Goal: Task Accomplishment & Management: Manage account settings

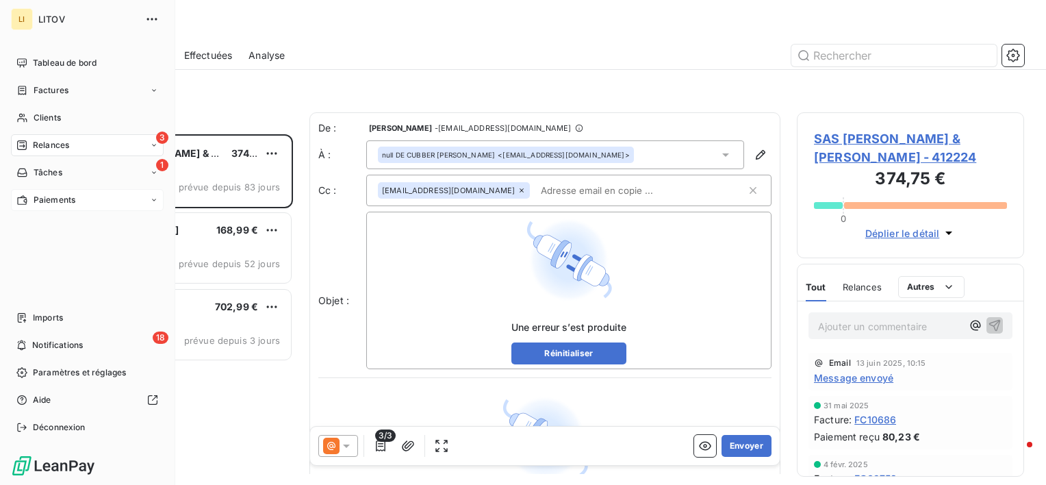
scroll to position [340, 216]
click at [49, 329] on nav "Imports 18 Notifications Paramètres et réglages Aide Déconnexion" at bounding box center [87, 372] width 153 height 131
click at [49, 322] on span "Imports" at bounding box center [48, 318] width 30 height 12
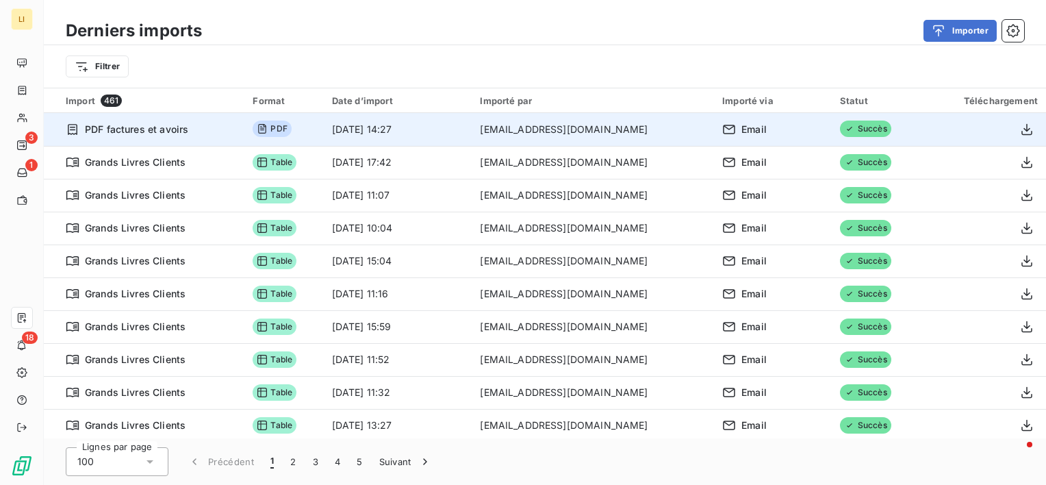
click at [281, 131] on span "PDF" at bounding box center [272, 128] width 38 height 16
click at [1024, 127] on icon "button" at bounding box center [1027, 130] width 14 height 14
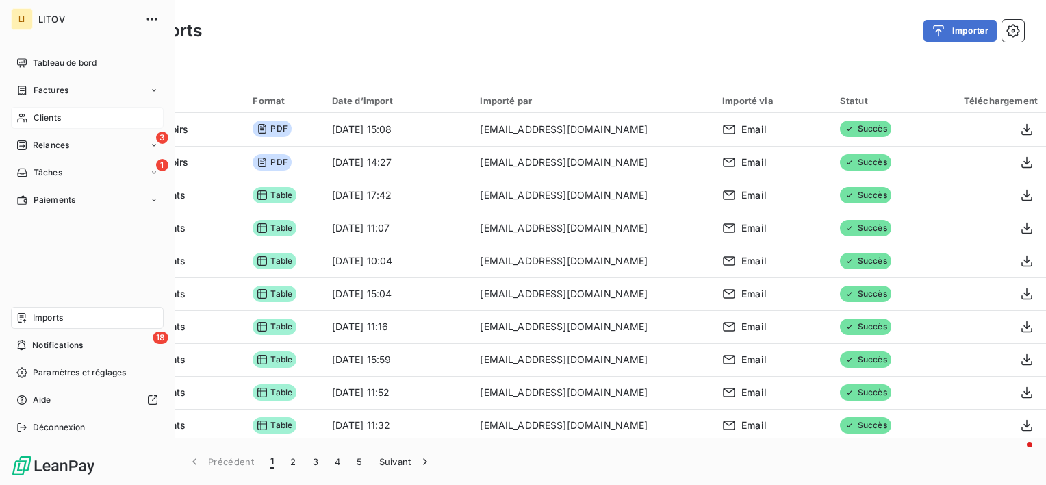
drag, startPoint x: 31, startPoint y: 114, endPoint x: 39, endPoint y: 118, distance: 8.6
click at [31, 115] on div "Clients" at bounding box center [87, 118] width 153 height 22
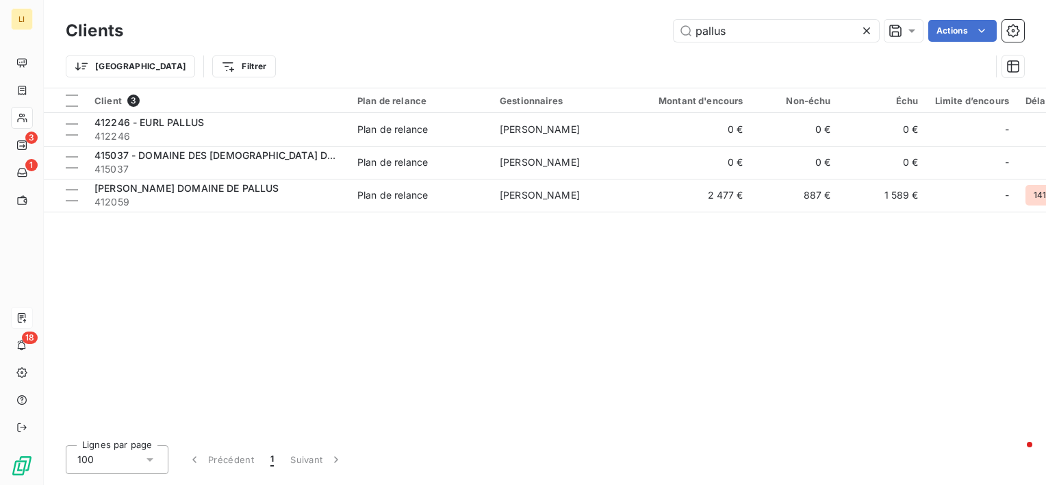
drag, startPoint x: 742, startPoint y: 33, endPoint x: 607, endPoint y: 47, distance: 135.6
click at [607, 47] on div "Clients pallus Actions Trier Filtrer" at bounding box center [545, 51] width 959 height 71
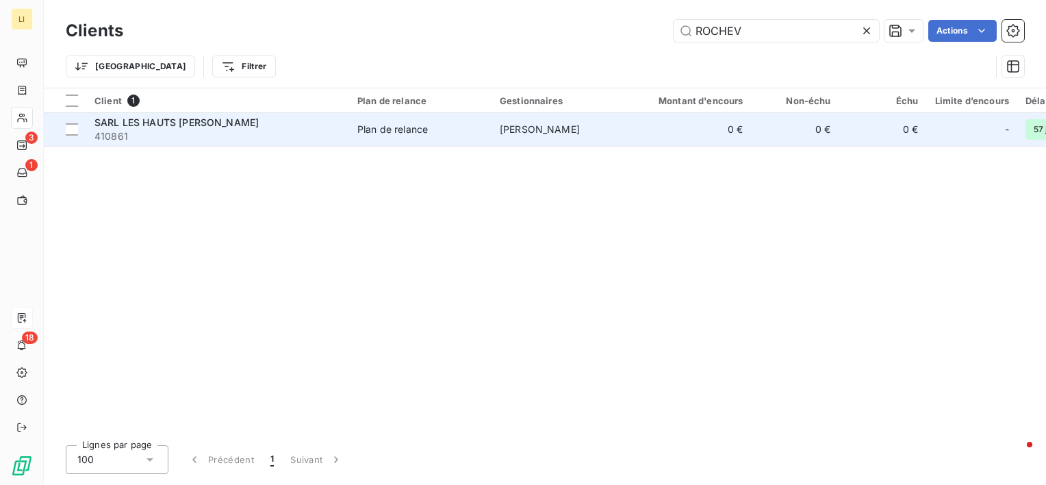
type input "ROCHEV"
click at [192, 127] on span "SARL LES HAUTS [PERSON_NAME]" at bounding box center [176, 122] width 164 height 12
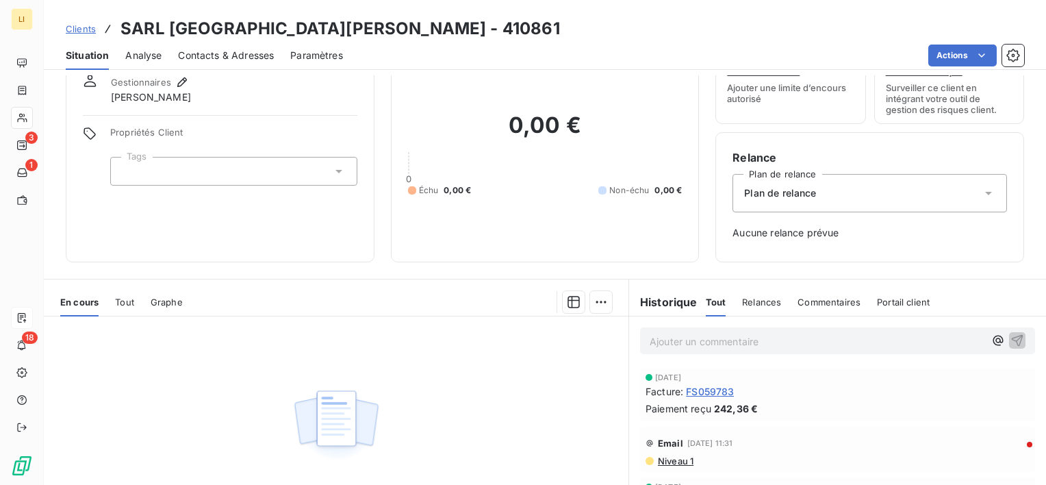
scroll to position [68, 0]
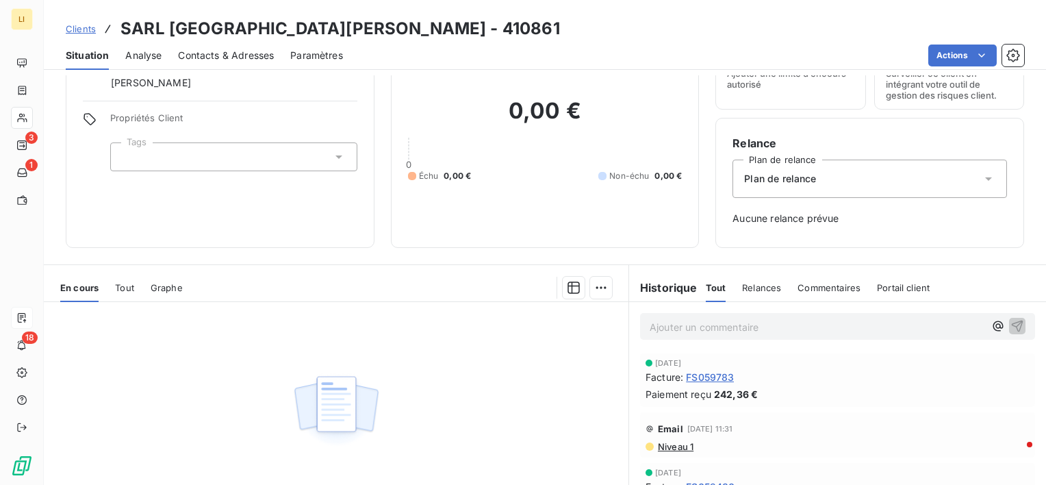
click at [86, 29] on span "Clients" at bounding box center [81, 28] width 30 height 11
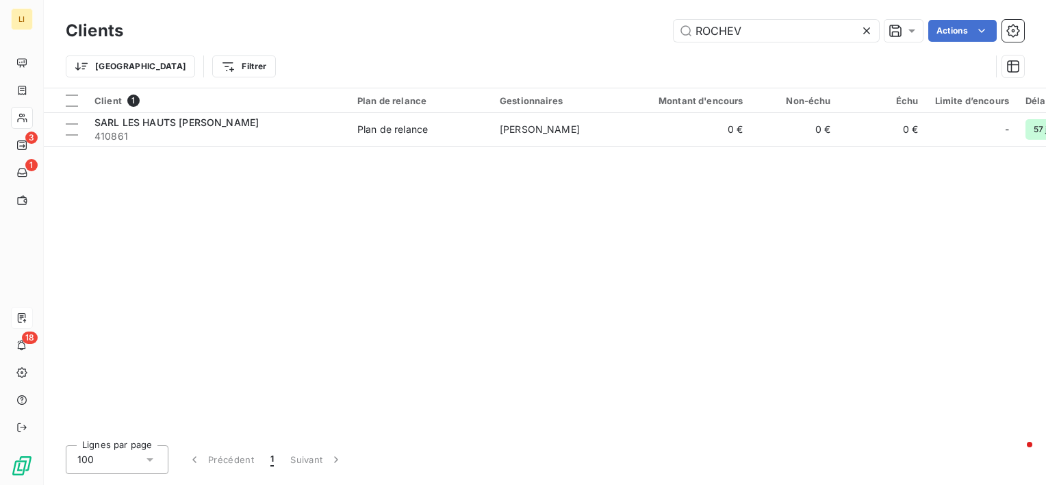
drag, startPoint x: 759, startPoint y: 29, endPoint x: 619, endPoint y: 33, distance: 139.7
click at [619, 33] on div "ROCHEV Actions" at bounding box center [582, 31] width 885 height 22
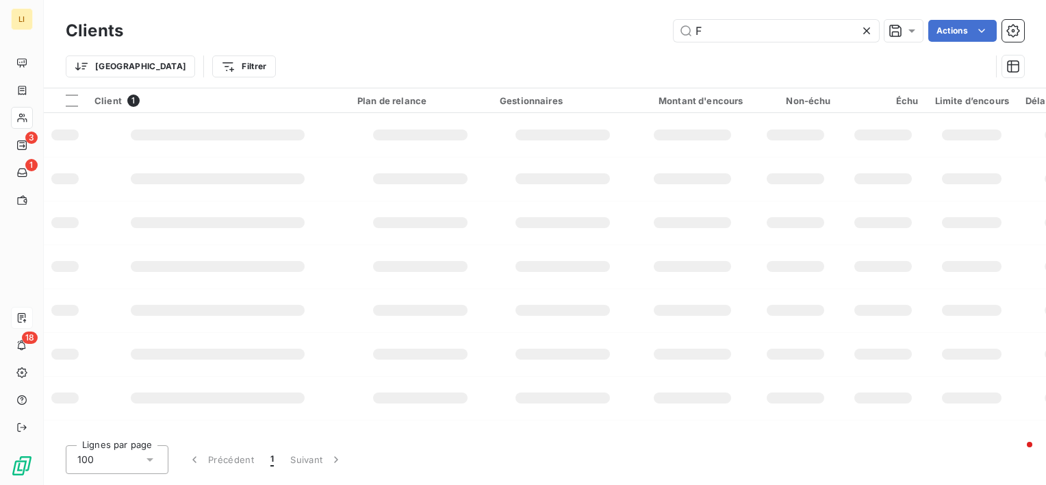
type input "F"
type input "ROCHEV"
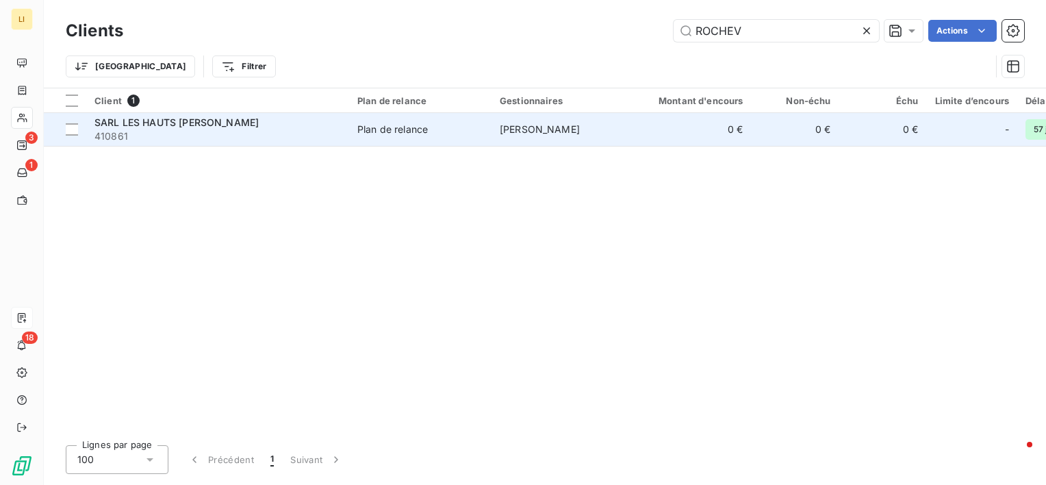
click at [178, 132] on span "410861" at bounding box center [217, 136] width 246 height 14
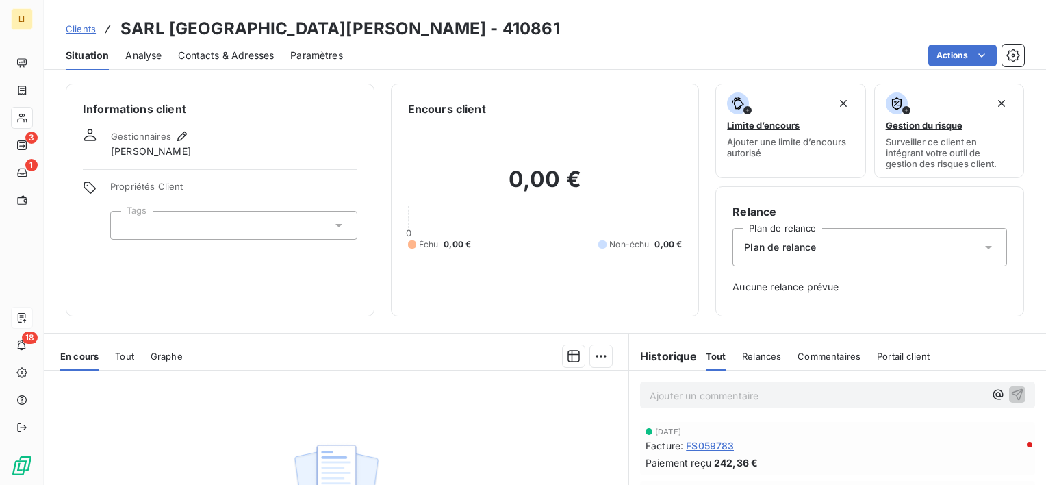
click at [81, 30] on span "Clients" at bounding box center [81, 28] width 30 height 11
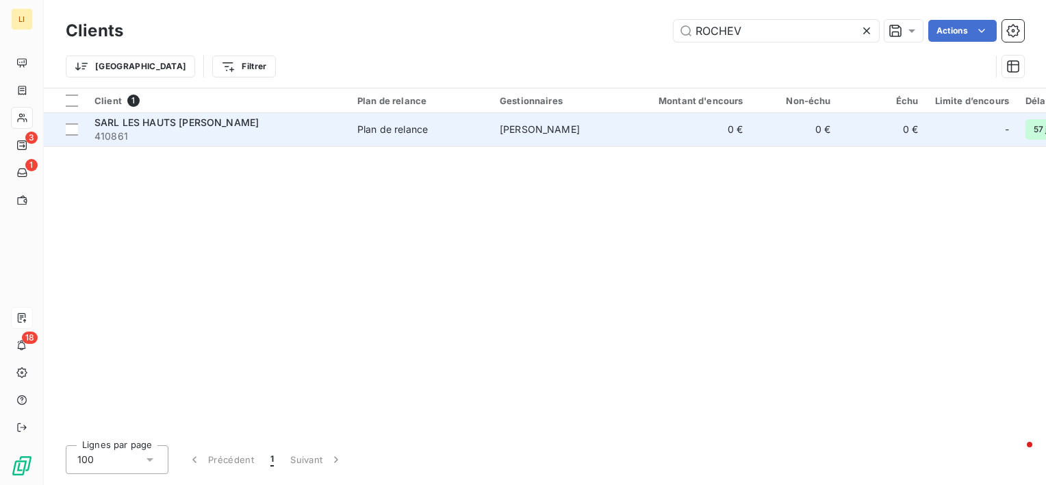
click at [193, 129] on span "410861" at bounding box center [217, 136] width 246 height 14
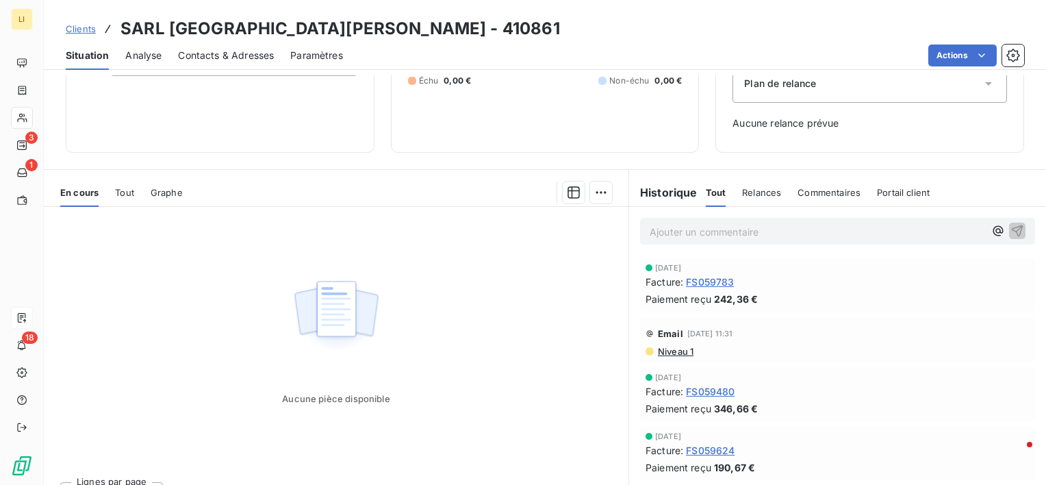
scroll to position [144, 0]
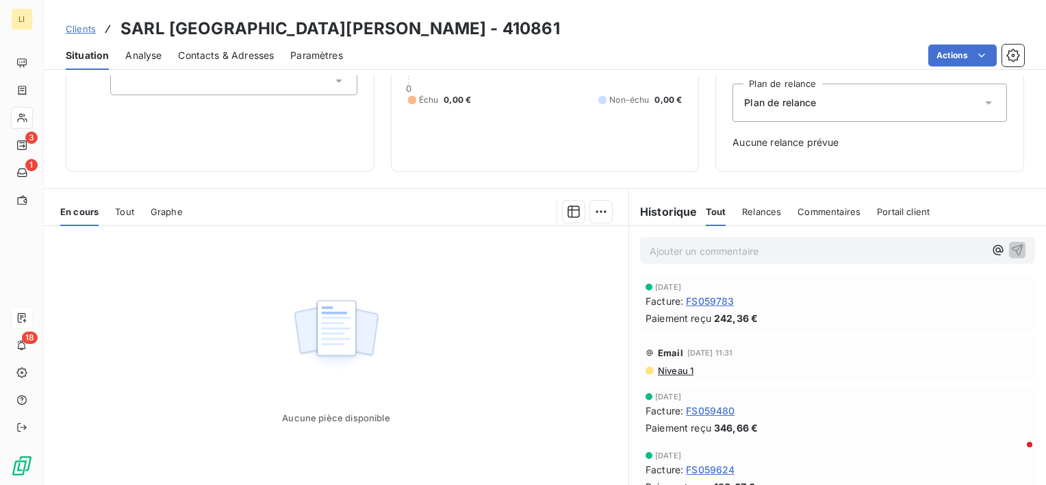
click at [767, 210] on span "Relances" at bounding box center [761, 211] width 39 height 11
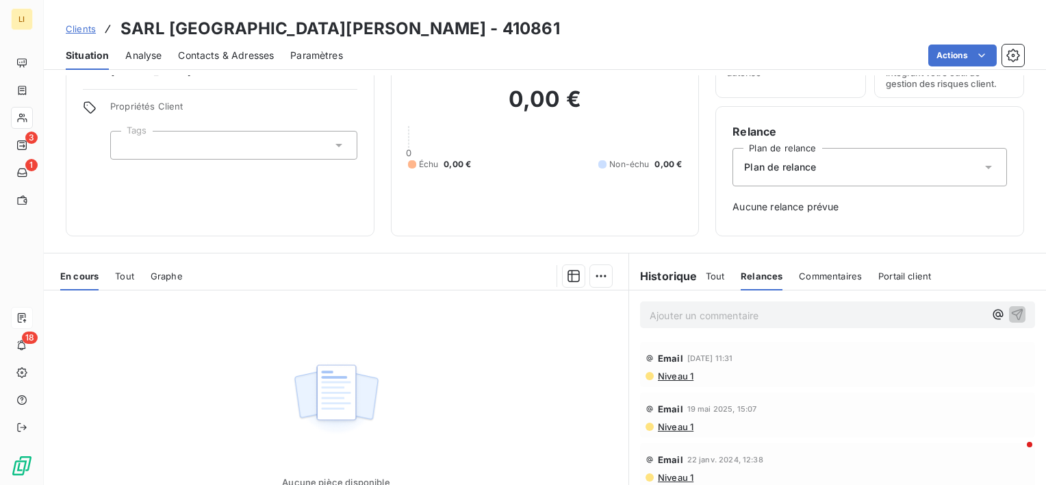
scroll to position [76, 0]
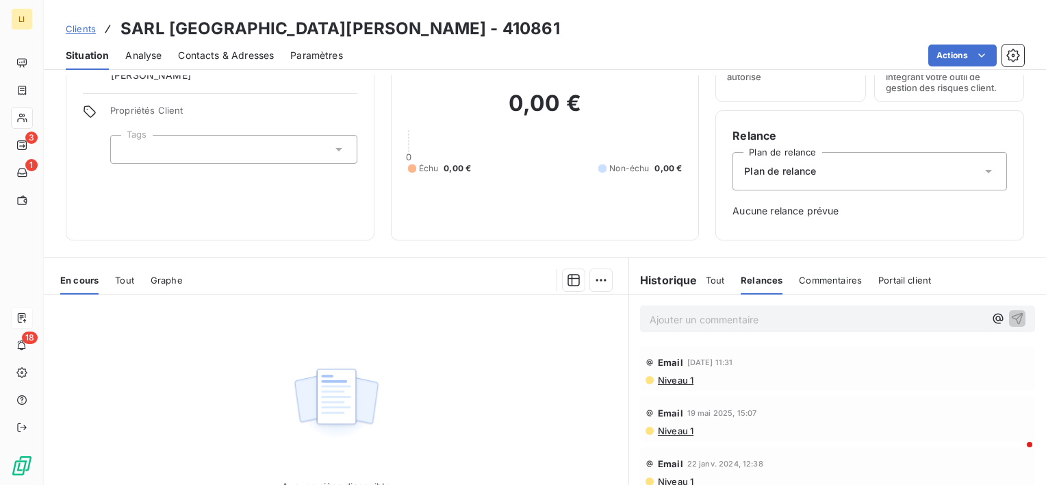
click at [984, 170] on icon at bounding box center [989, 171] width 14 height 14
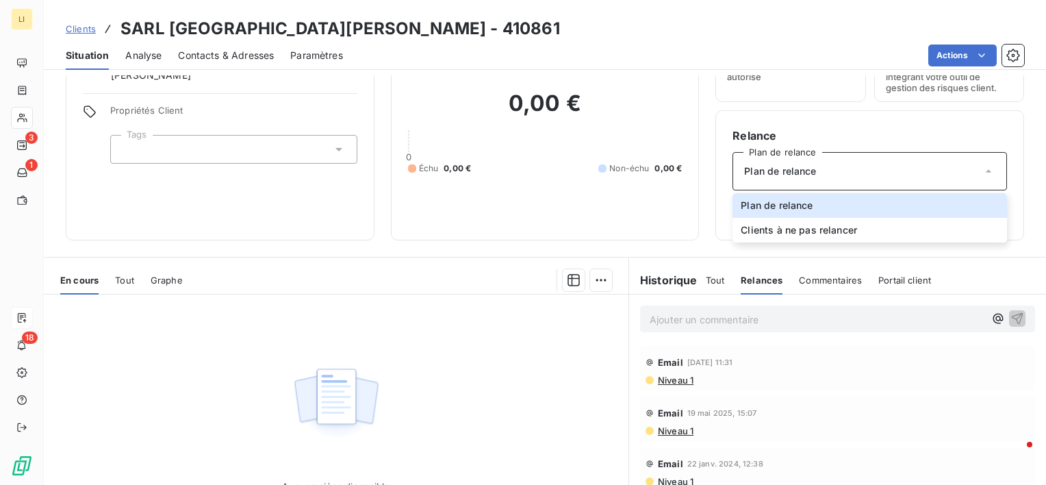
click at [620, 203] on div "0,00 € 0 Échu 0,00 € Non-échu 0,00 €" at bounding box center [545, 132] width 275 height 182
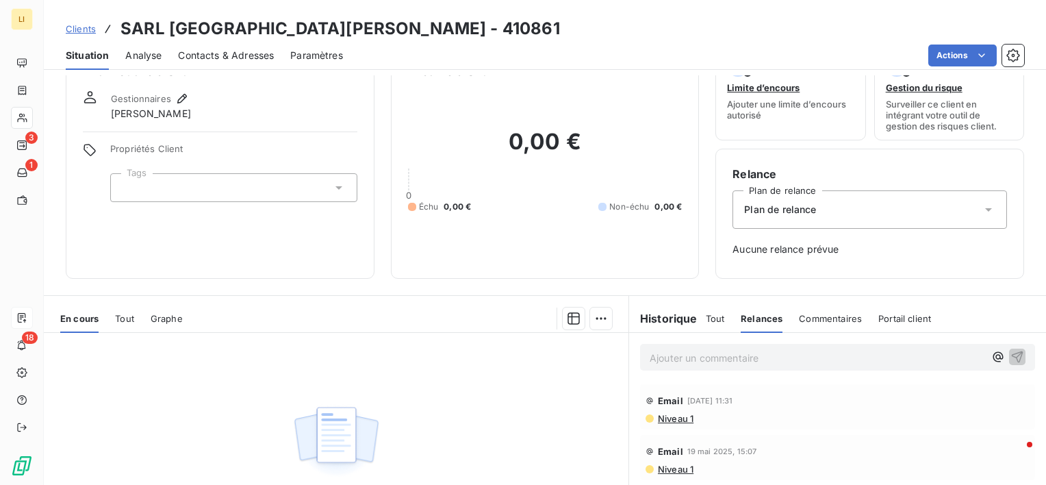
scroll to position [0, 0]
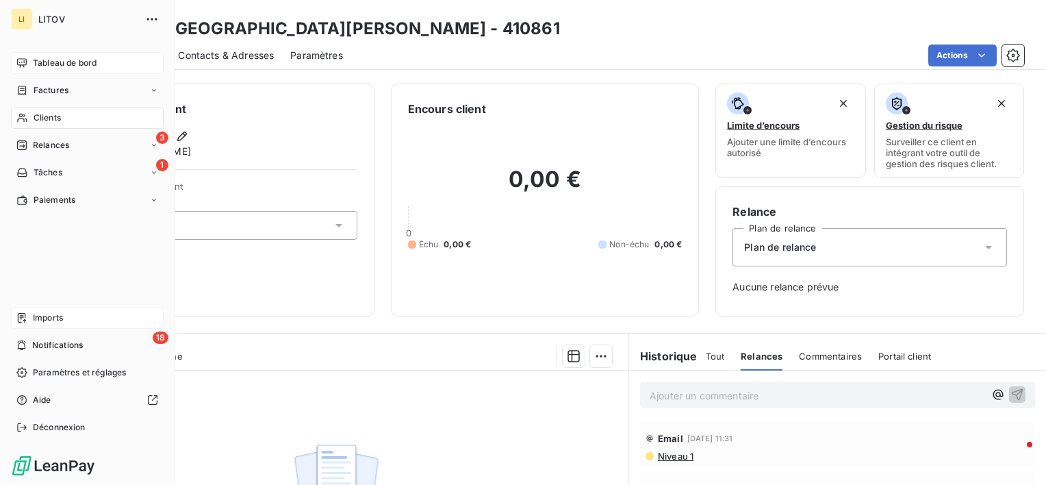
click at [38, 55] on div "Tableau de bord" at bounding box center [87, 63] width 153 height 22
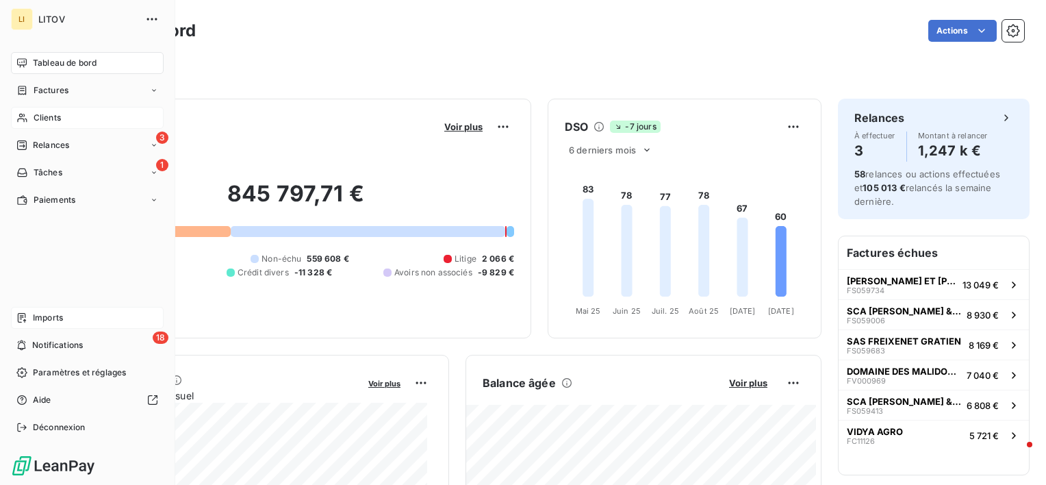
click at [27, 320] on div "Imports" at bounding box center [87, 318] width 153 height 22
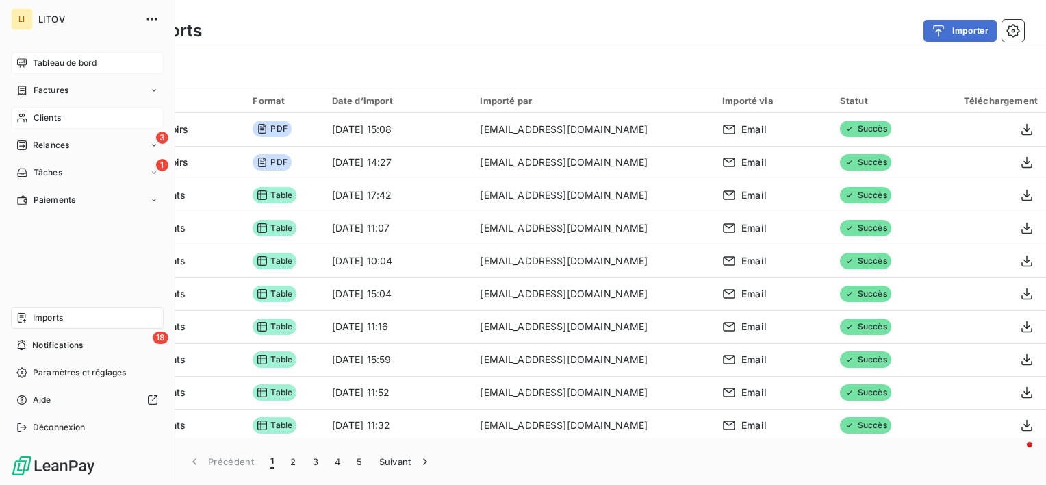
click at [43, 66] on span "Tableau de bord" at bounding box center [65, 63] width 64 height 12
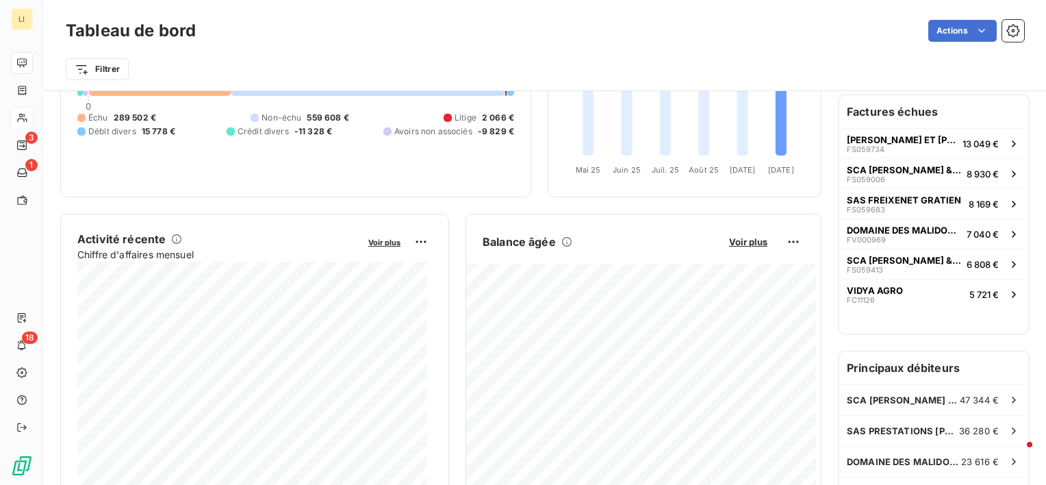
scroll to position [73, 0]
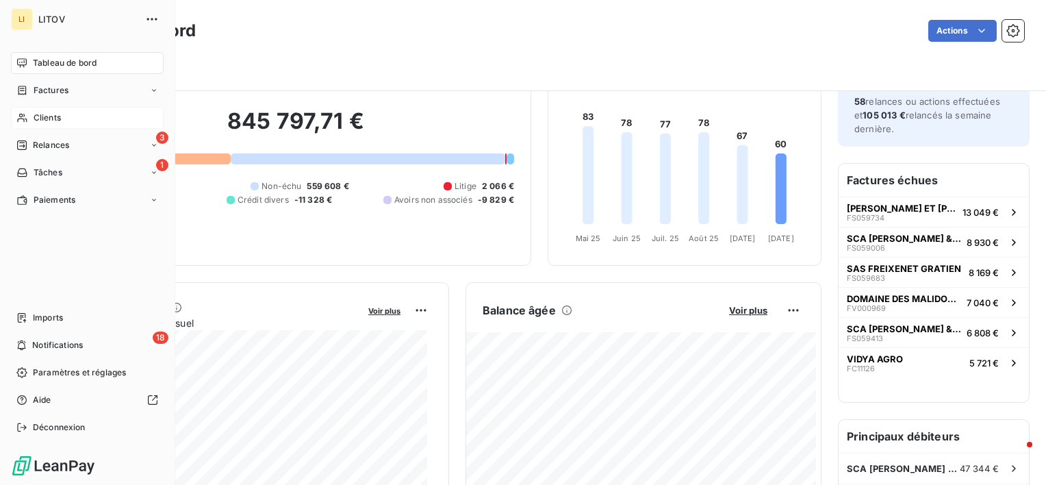
click at [44, 114] on span "Clients" at bounding box center [47, 118] width 27 height 12
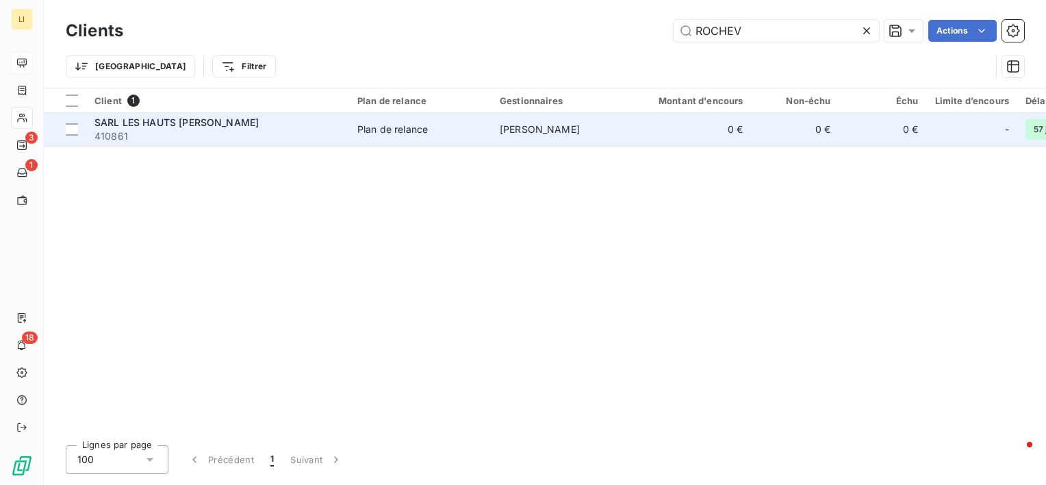
click at [162, 129] on span "410861" at bounding box center [217, 136] width 246 height 14
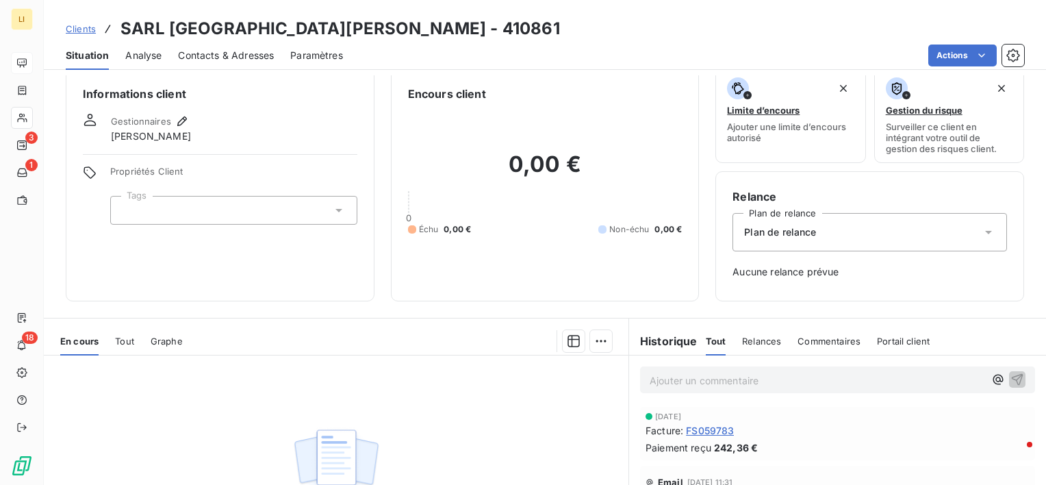
scroll to position [23, 0]
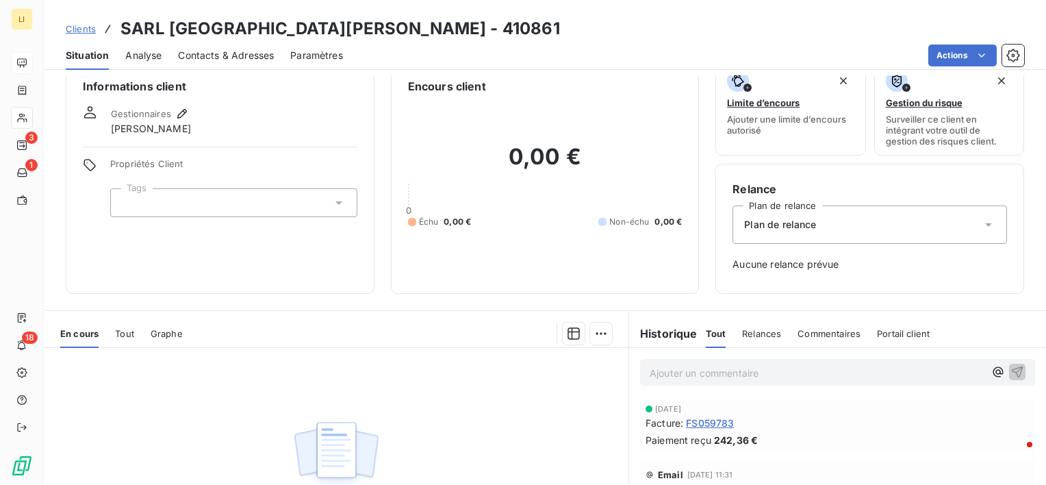
click at [759, 332] on span "Relances" at bounding box center [761, 333] width 39 height 11
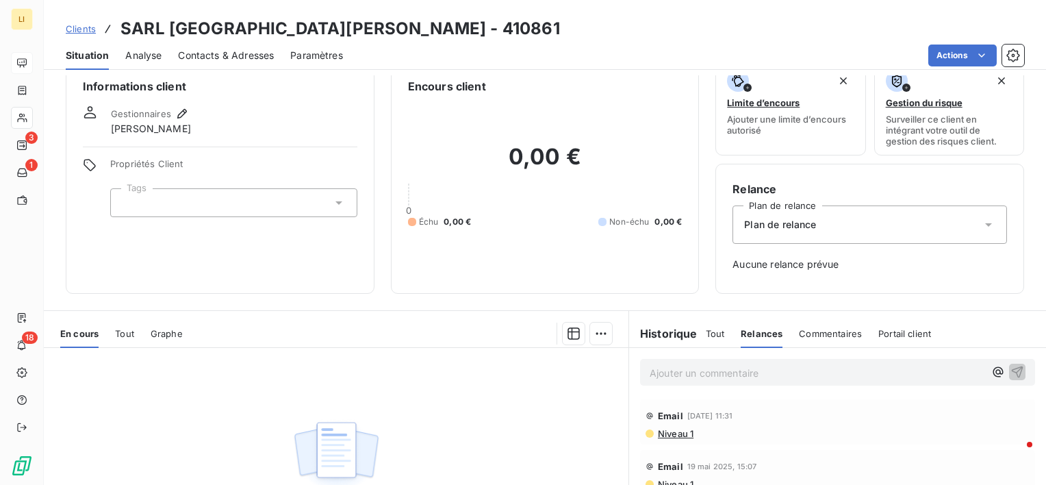
click at [683, 332] on h6 "Historique" at bounding box center [663, 333] width 68 height 16
click at [711, 333] on span "Tout" at bounding box center [715, 333] width 19 height 11
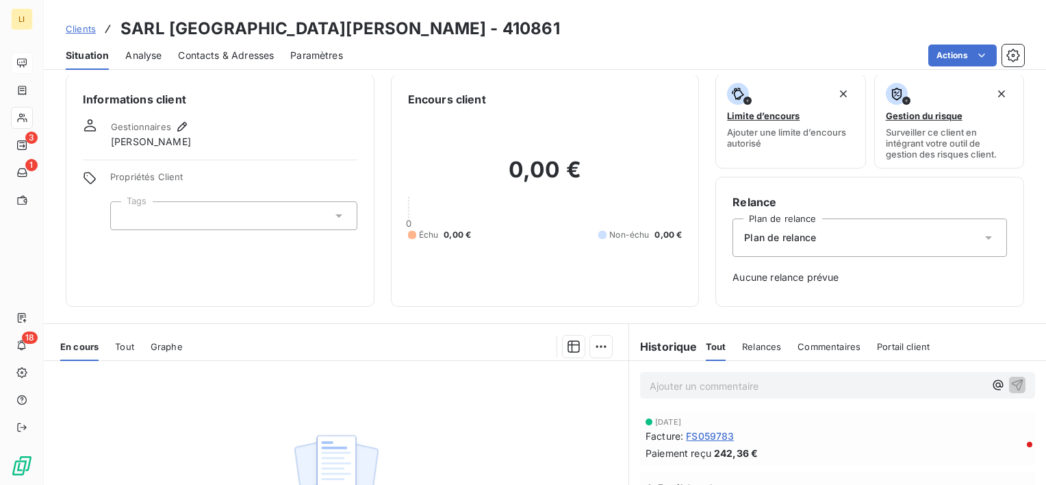
scroll to position [0, 0]
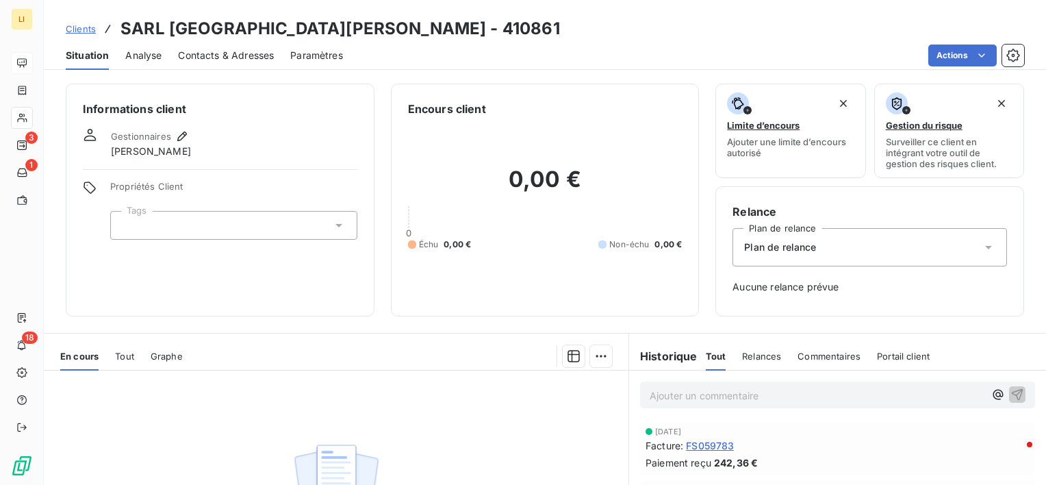
click at [824, 242] on div "Plan de relance" at bounding box center [870, 247] width 275 height 38
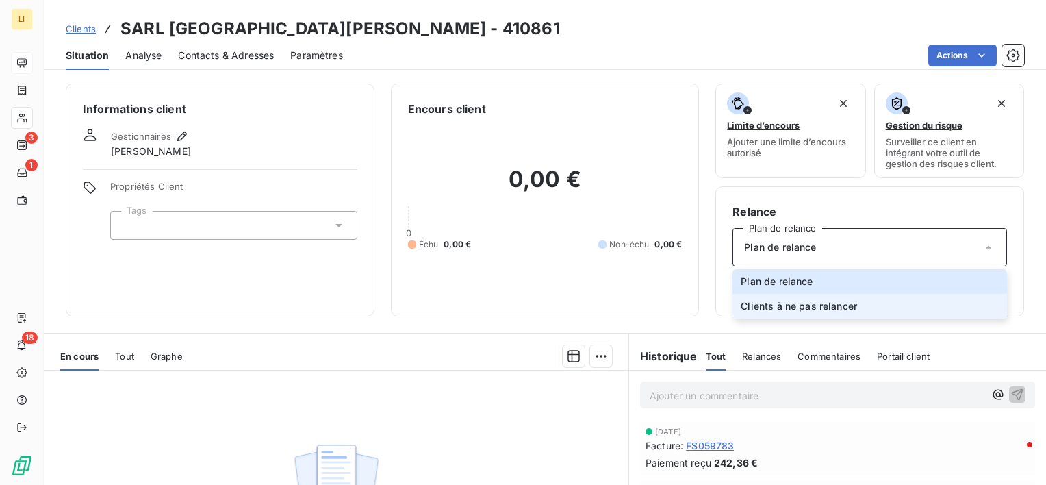
click at [787, 296] on li "Clients à ne pas relancer" at bounding box center [870, 306] width 275 height 25
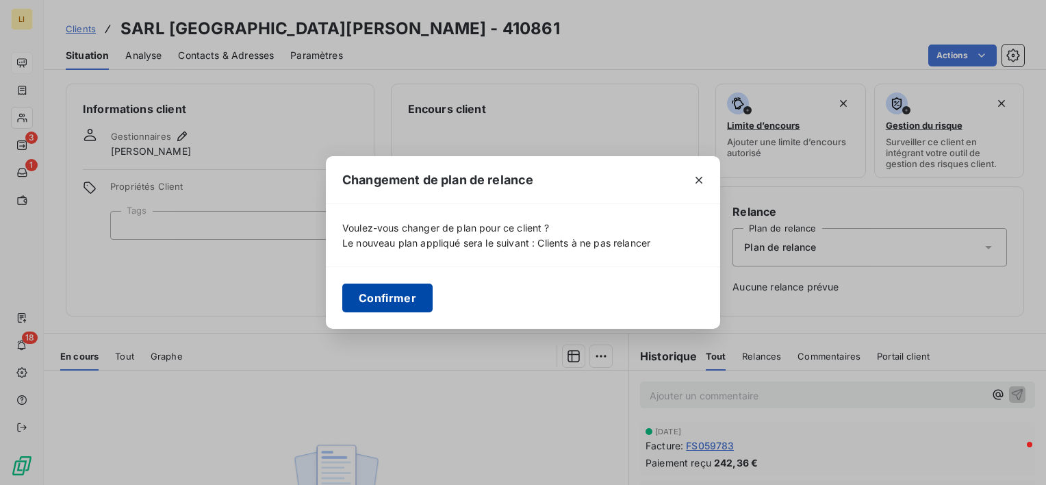
click at [378, 298] on button "Confirmer" at bounding box center [387, 297] width 90 height 29
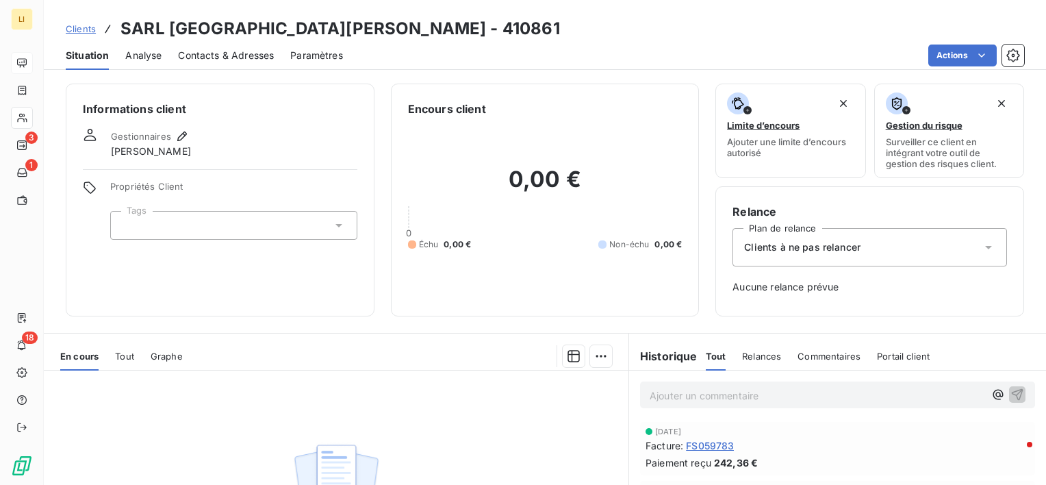
click at [77, 27] on span "Clients" at bounding box center [81, 28] width 30 height 11
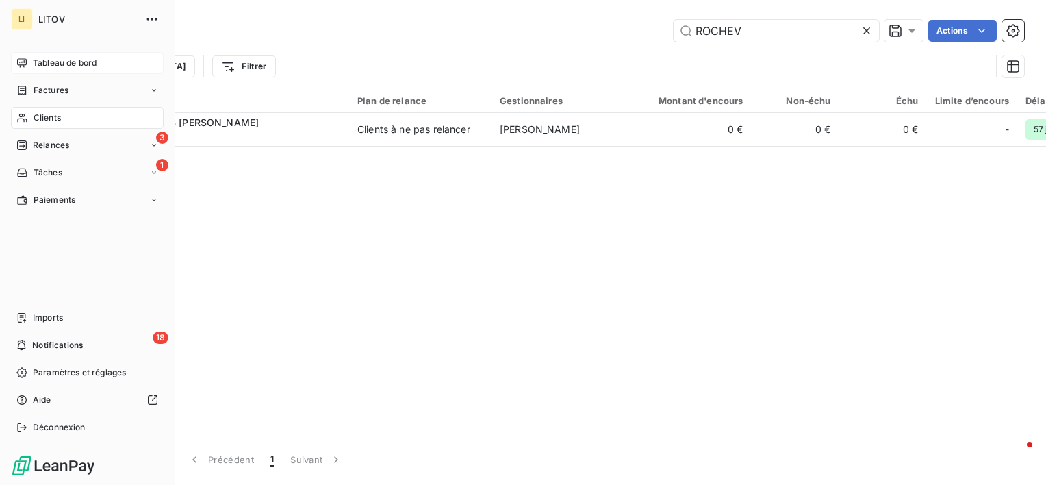
click at [36, 55] on div "Tableau de bord" at bounding box center [87, 63] width 153 height 22
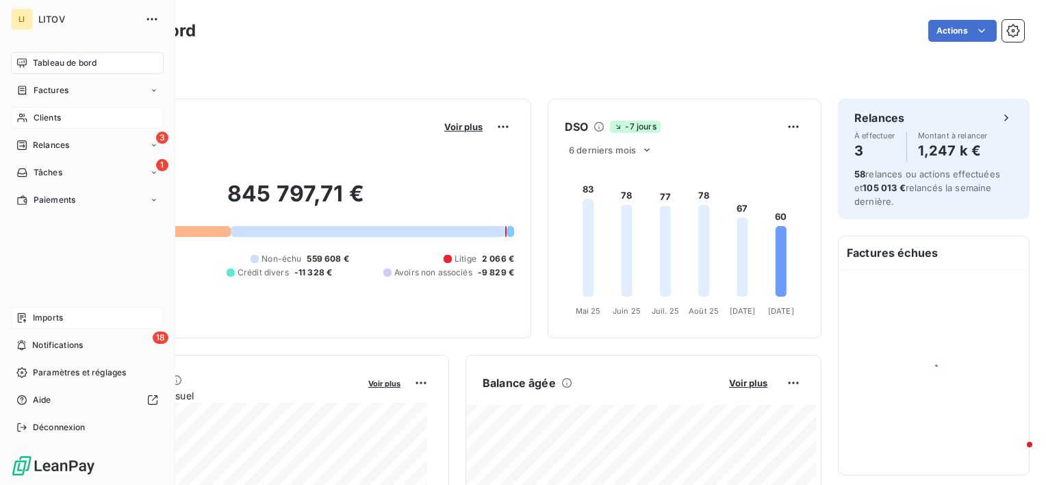
click at [35, 309] on div "Imports" at bounding box center [87, 318] width 153 height 22
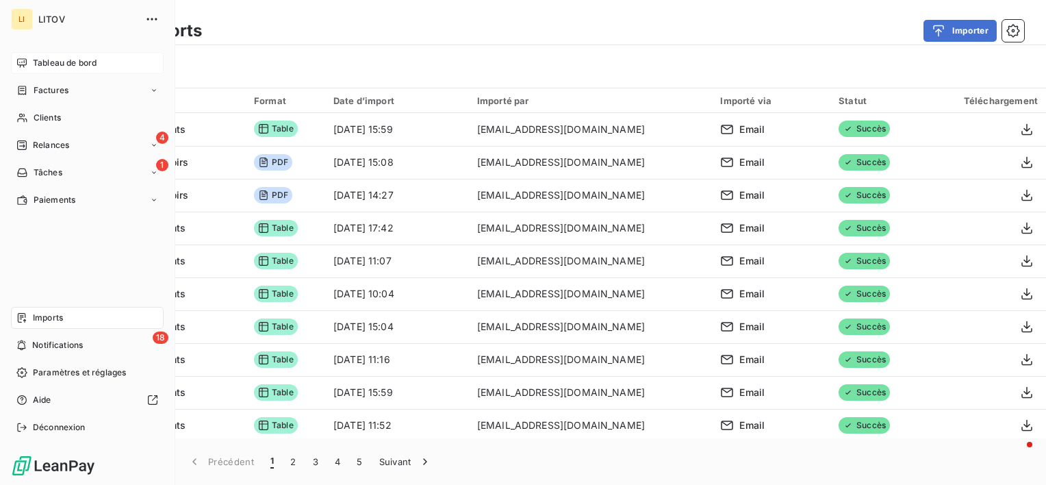
click at [34, 63] on span "Tableau de bord" at bounding box center [65, 63] width 64 height 12
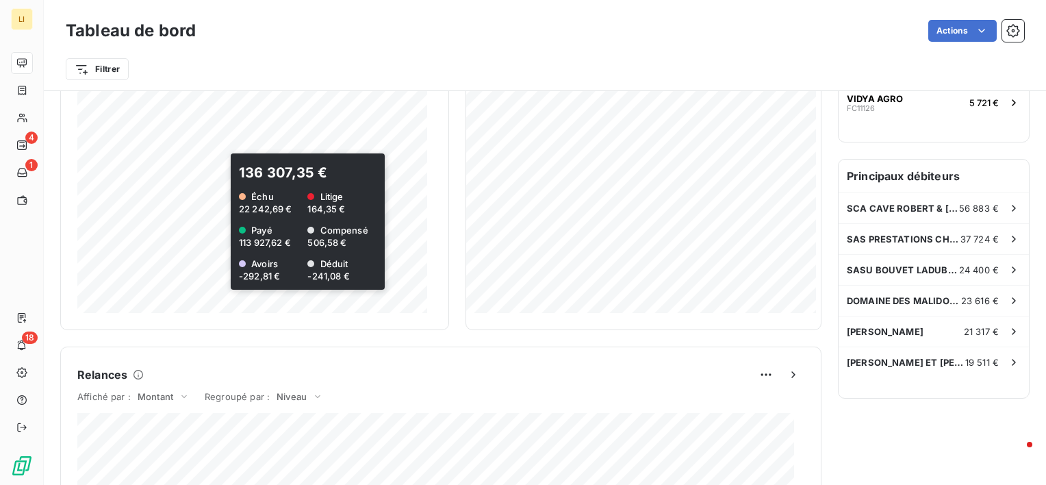
scroll to position [251, 0]
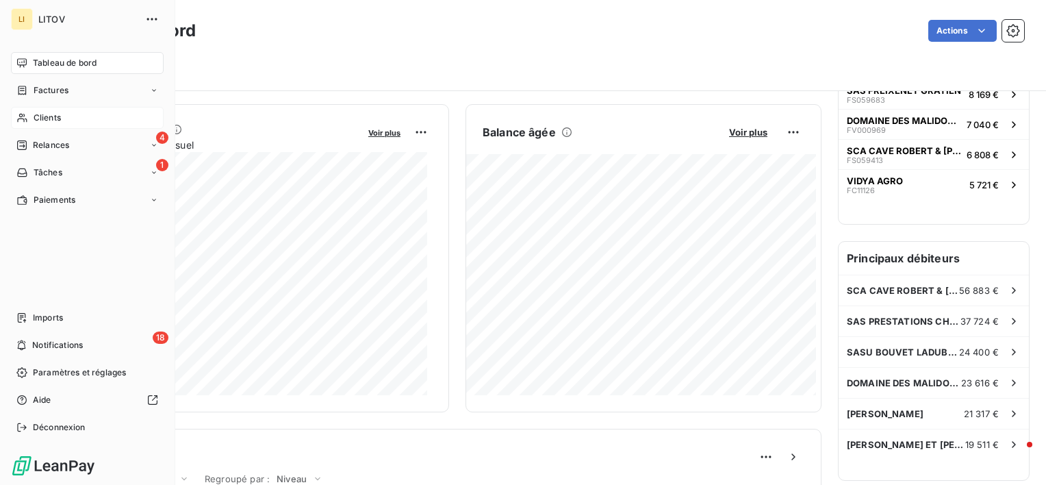
click at [47, 120] on span "Clients" at bounding box center [47, 118] width 27 height 12
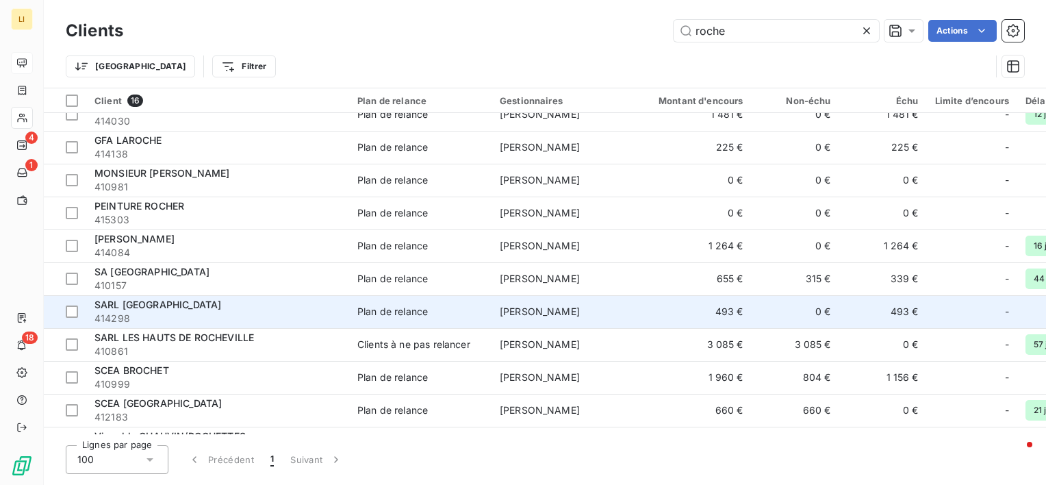
scroll to position [182, 0]
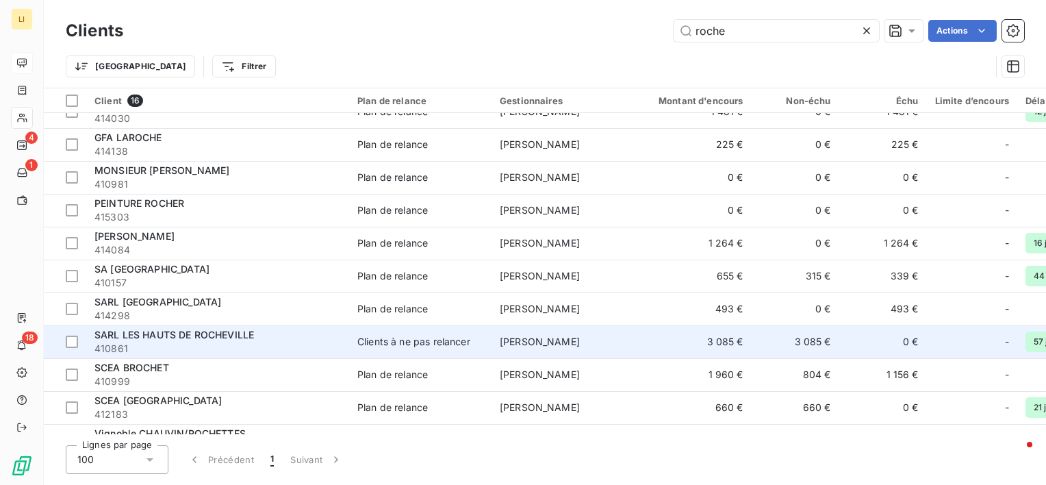
type input "roche"
click at [233, 336] on span "SARL LES HAUTS [PERSON_NAME]" at bounding box center [174, 335] width 160 height 12
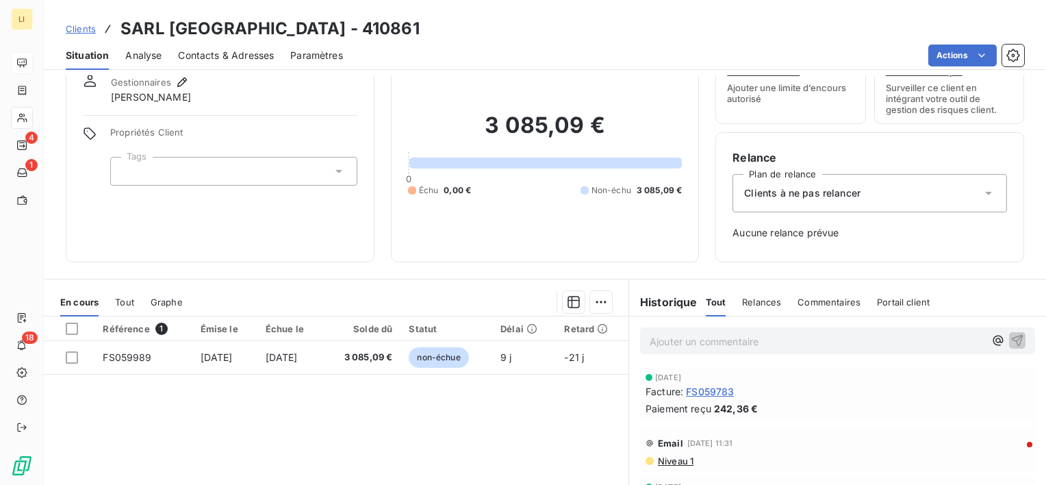
scroll to position [114, 0]
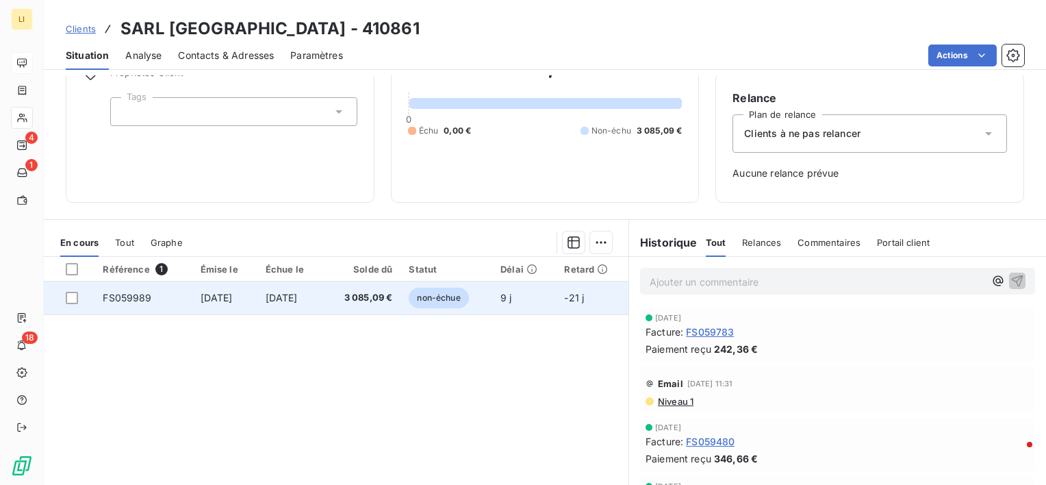
click at [351, 299] on td "3 085,09 €" at bounding box center [361, 297] width 77 height 33
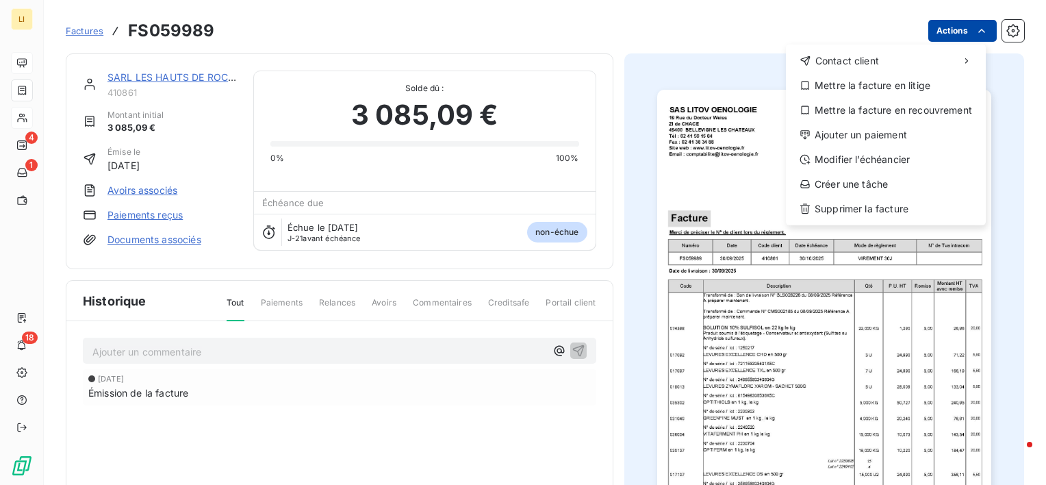
click at [959, 27] on html "LI 4 1 18 Factures FS059989 Actions Contact client Mettre la facture en litige …" at bounding box center [523, 242] width 1046 height 485
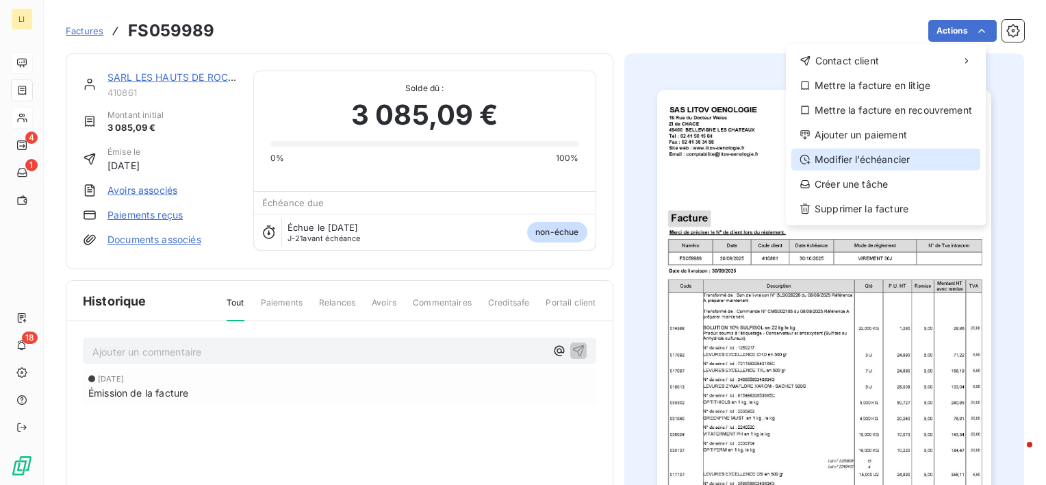
click at [898, 156] on div "Modifier l’échéancier" at bounding box center [885, 160] width 189 height 22
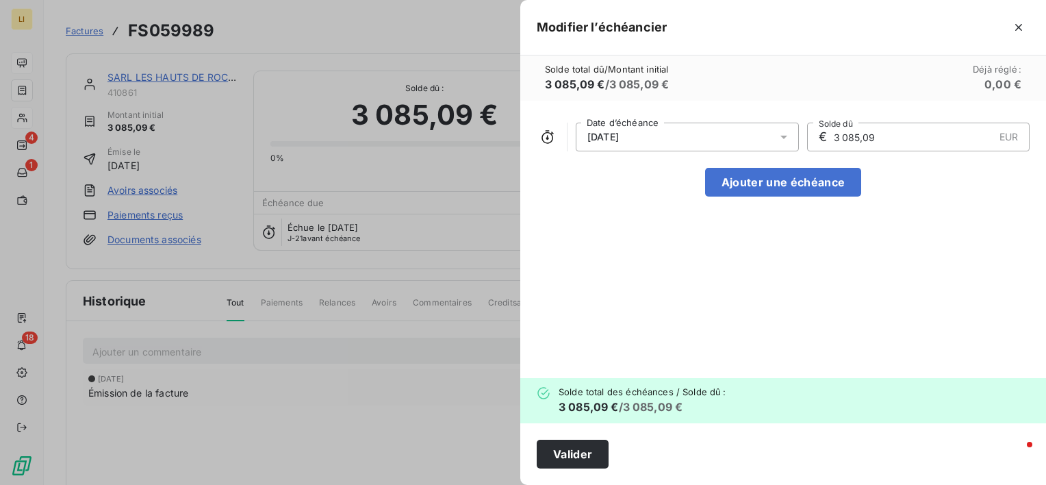
click at [785, 138] on icon at bounding box center [784, 137] width 14 height 14
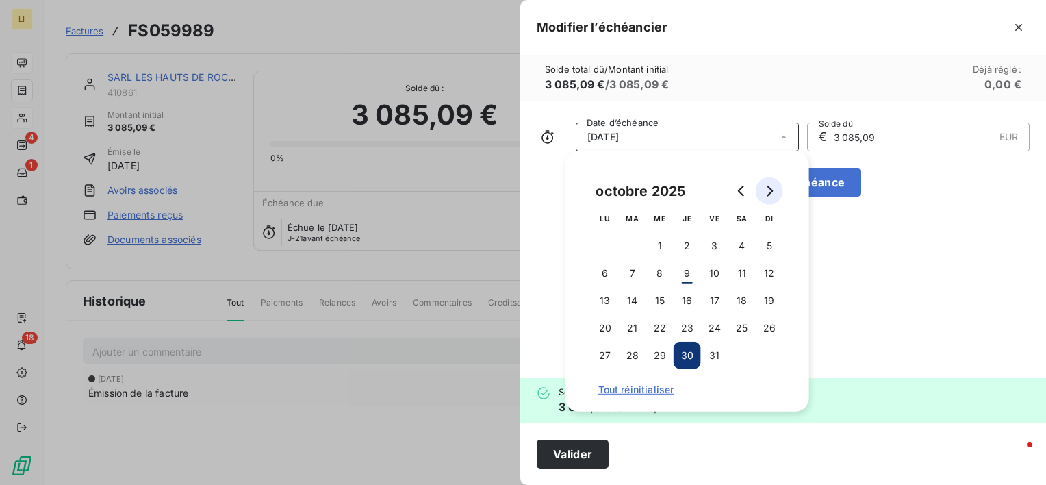
click at [757, 191] on button "Go to next month" at bounding box center [769, 190] width 27 height 27
click at [766, 189] on icon "Go to next month" at bounding box center [769, 191] width 11 height 11
click at [663, 356] on button "31" at bounding box center [659, 355] width 27 height 27
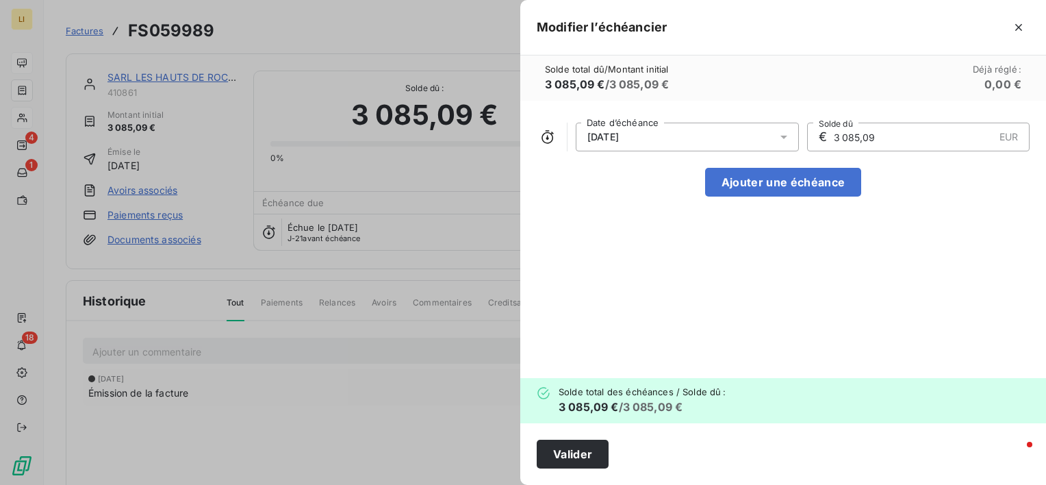
click at [849, 328] on div "31/12/2025 Date d’échéance € 3 085,09 EUR Solde dû Ajouter une échéance" at bounding box center [783, 239] width 526 height 277
click at [579, 447] on button "Valider" at bounding box center [573, 454] width 72 height 29
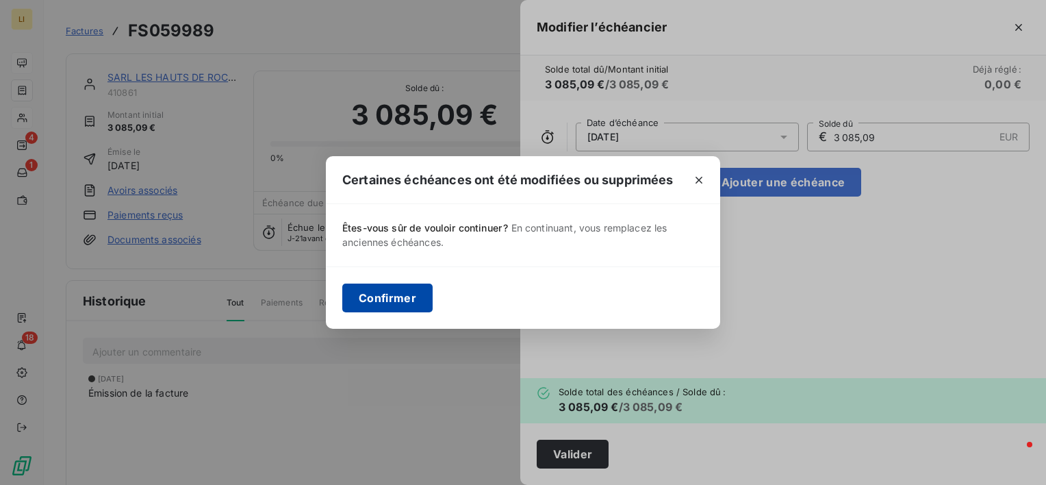
click at [420, 299] on button "Confirmer" at bounding box center [387, 297] width 90 height 29
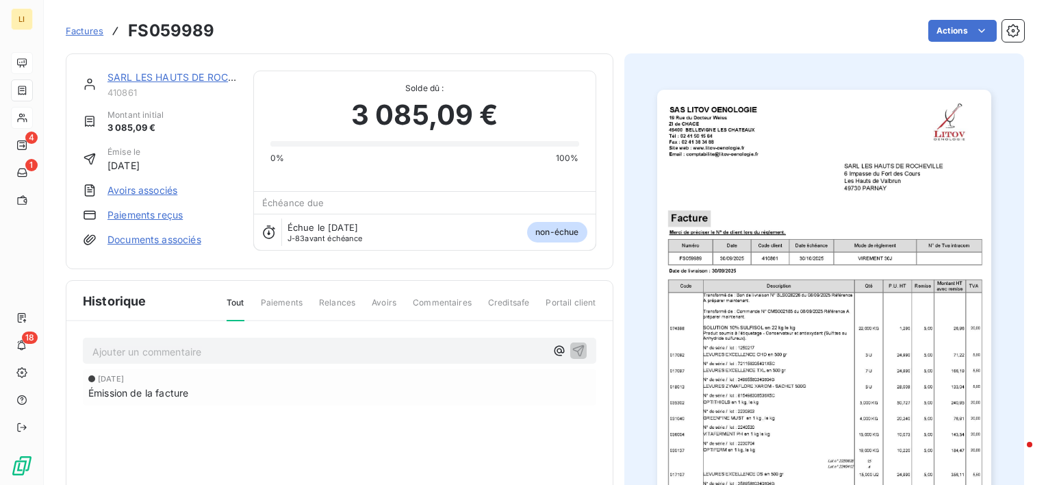
click at [144, 73] on link "SARL LES HAUTS [PERSON_NAME]" at bounding box center [187, 77] width 160 height 12
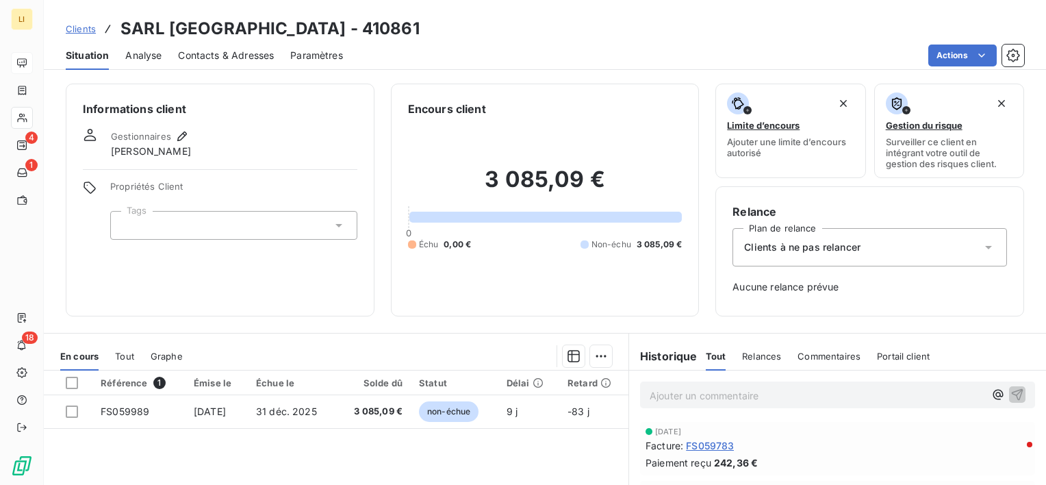
click at [931, 239] on div "Clients à ne pas relancer" at bounding box center [870, 247] width 275 height 38
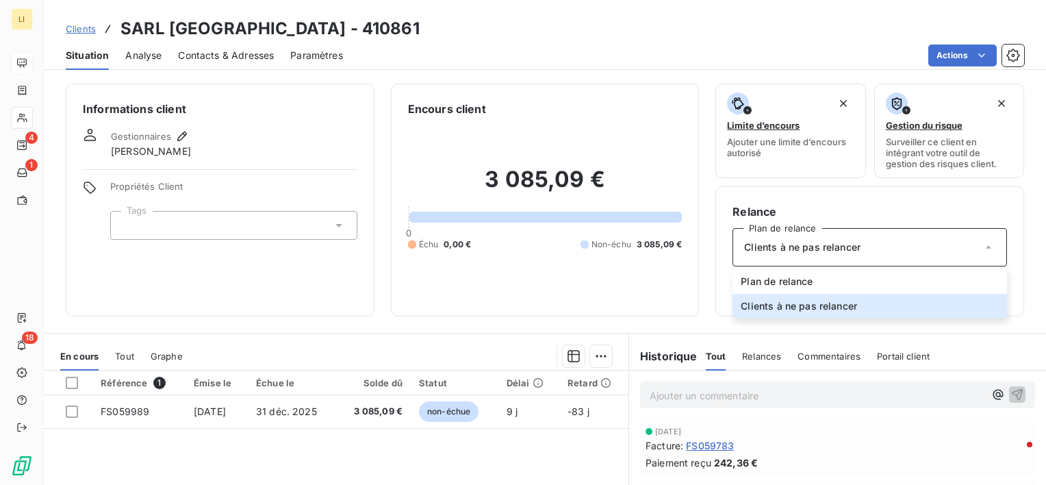
click at [827, 250] on span "Clients à ne pas relancer" at bounding box center [802, 247] width 116 height 14
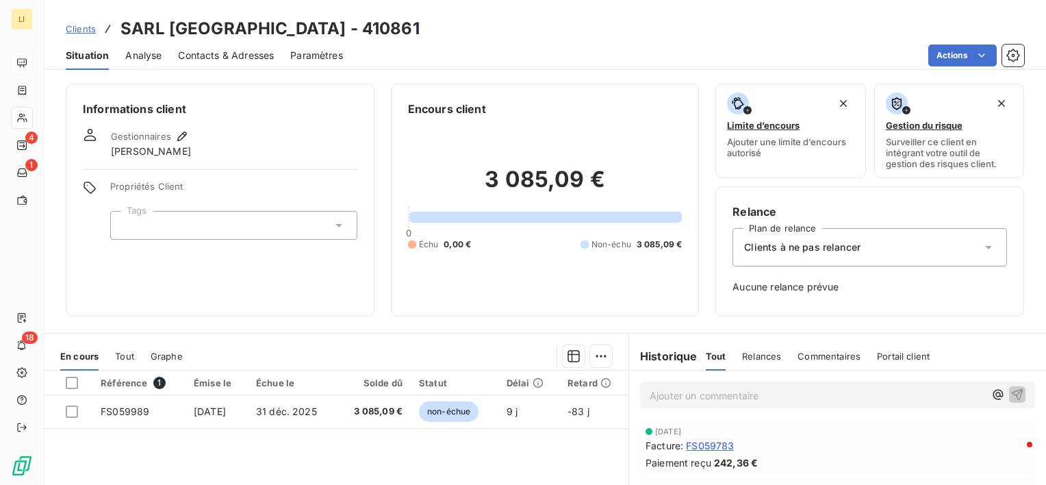
click at [904, 244] on div "Clients à ne pas relancer" at bounding box center [870, 247] width 275 height 38
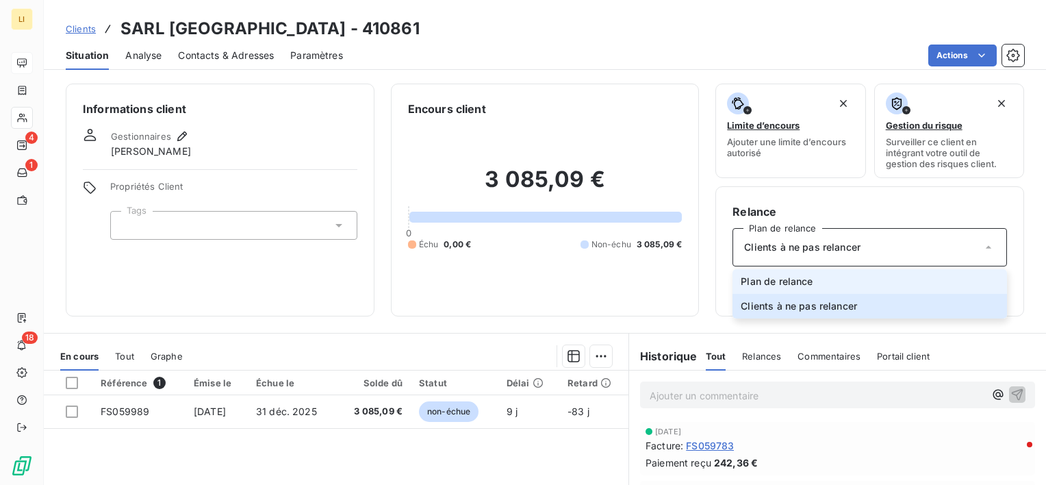
click at [826, 277] on li "Plan de relance" at bounding box center [870, 281] width 275 height 25
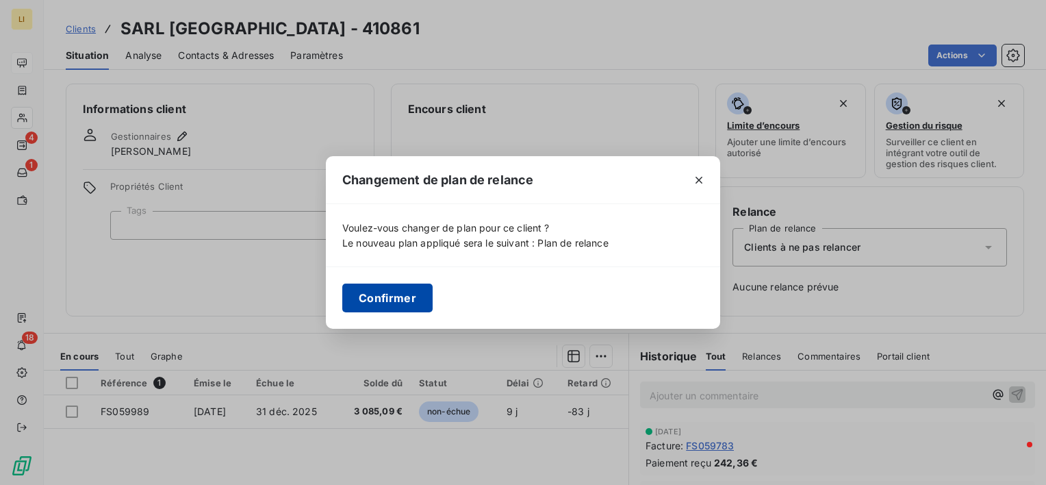
click at [370, 293] on button "Confirmer" at bounding box center [387, 297] width 90 height 29
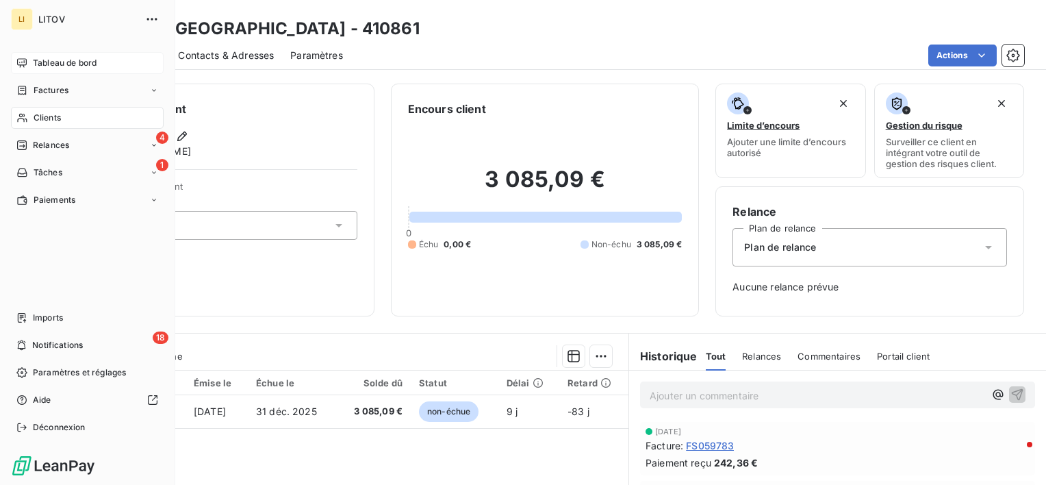
click at [37, 60] on span "Tableau de bord" at bounding box center [65, 63] width 64 height 12
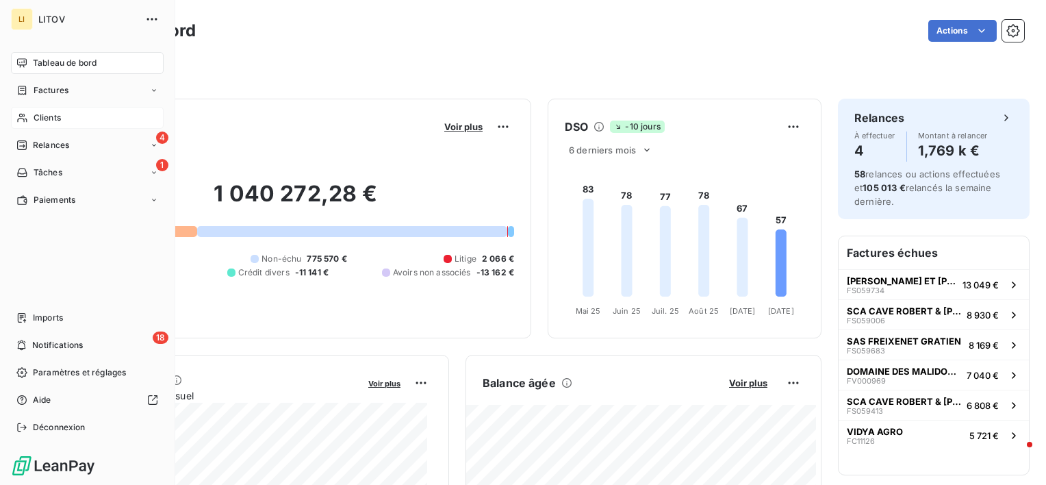
click at [35, 118] on span "Clients" at bounding box center [47, 118] width 27 height 12
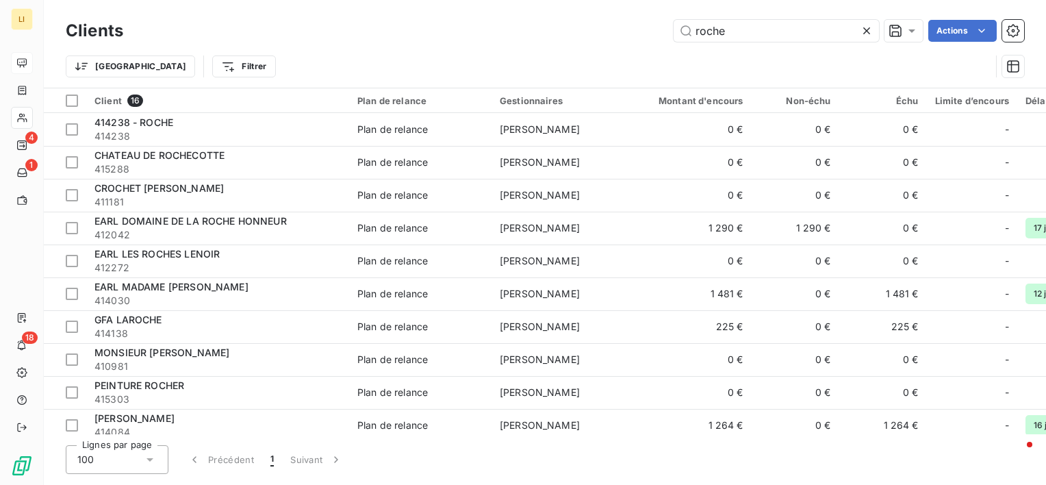
drag, startPoint x: 707, startPoint y: 36, endPoint x: 648, endPoint y: 38, distance: 58.3
click at [648, 38] on div "roche Actions" at bounding box center [582, 31] width 885 height 22
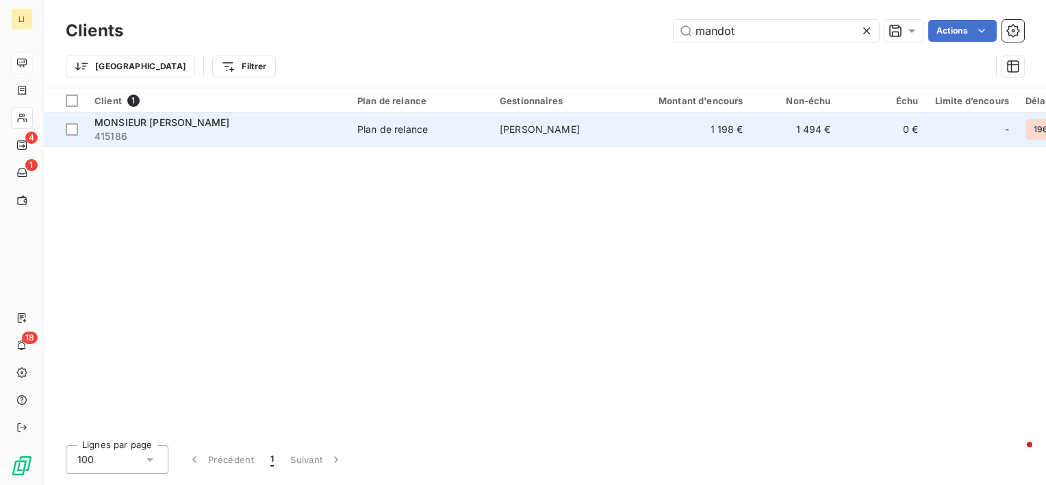
type input "mandot"
click at [207, 127] on span "MONSIEUR MANDOT FABIEN" at bounding box center [161, 122] width 135 height 12
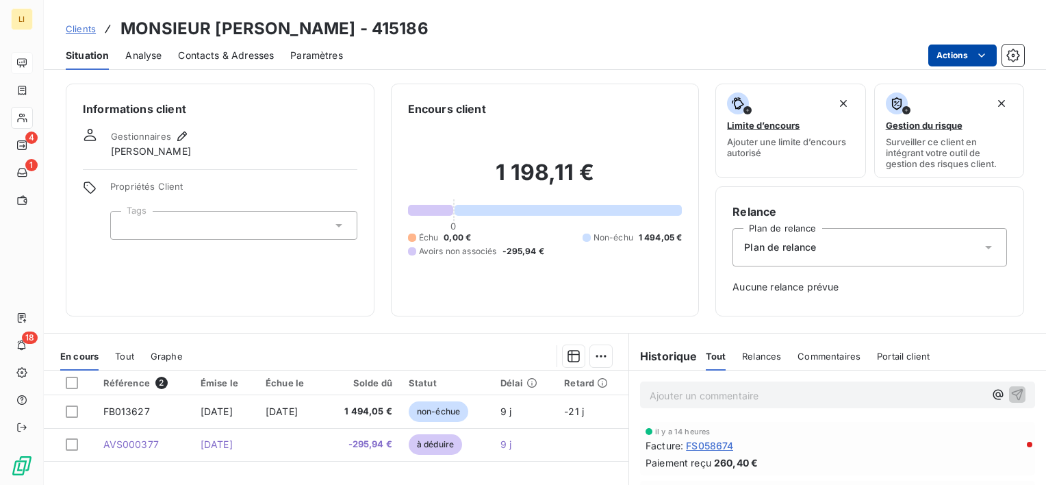
click at [954, 49] on html "LI 4 1 18 Clients MONSIEUR MANDOT FABIEN - 415186 Situation Analyse Contacts & …" at bounding box center [523, 242] width 1046 height 485
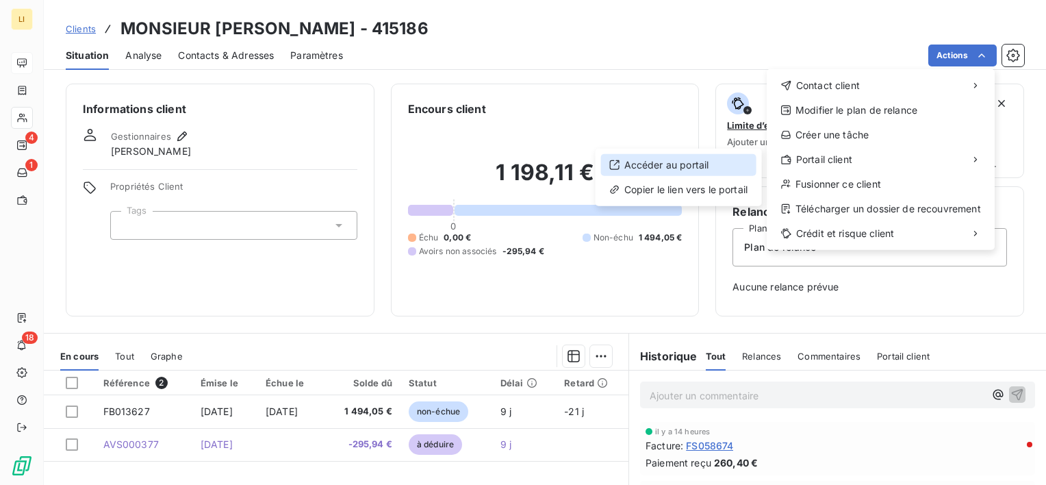
click at [662, 168] on div "Accéder au portail" at bounding box center [678, 165] width 155 height 22
